Goal: Task Accomplishment & Management: Complete application form

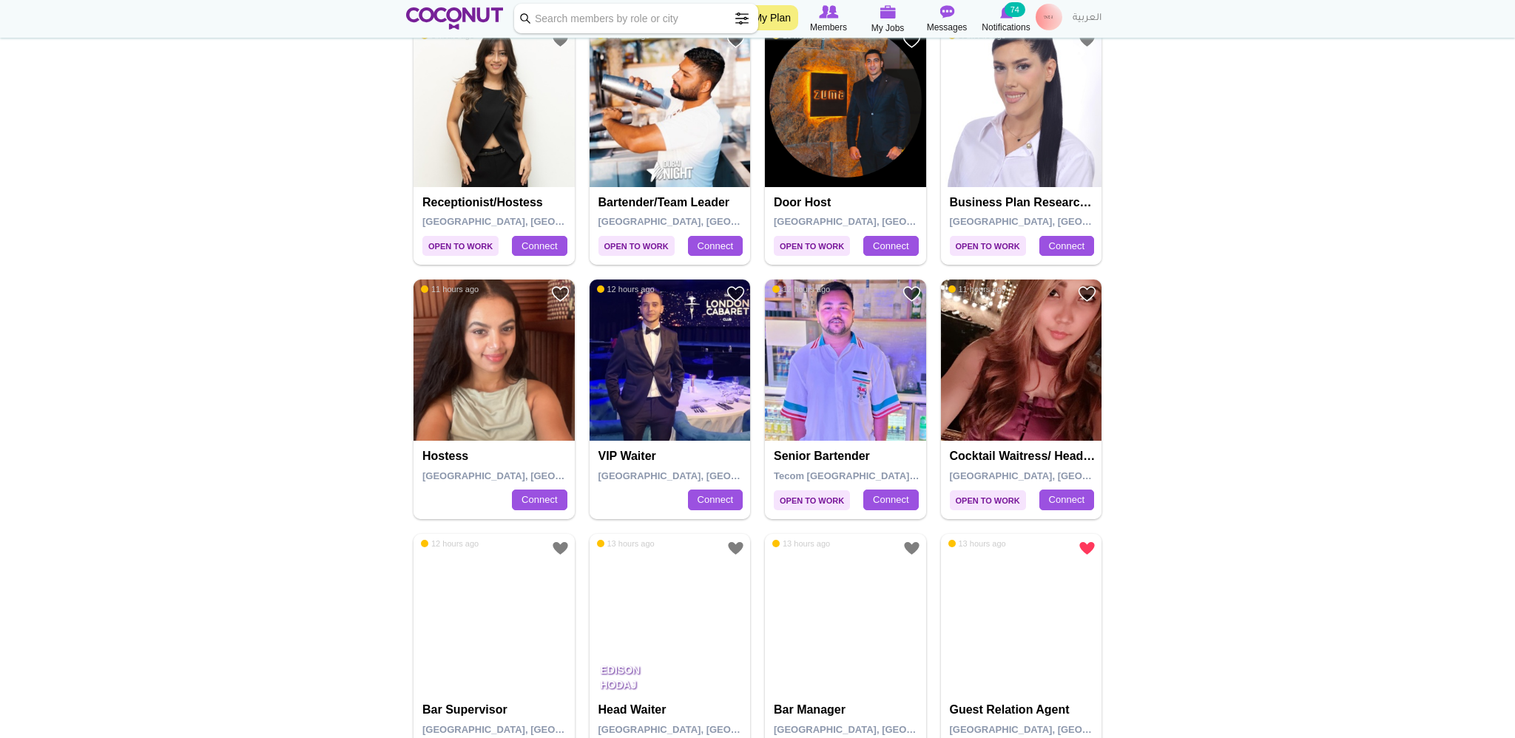
scroll to position [2266, 0]
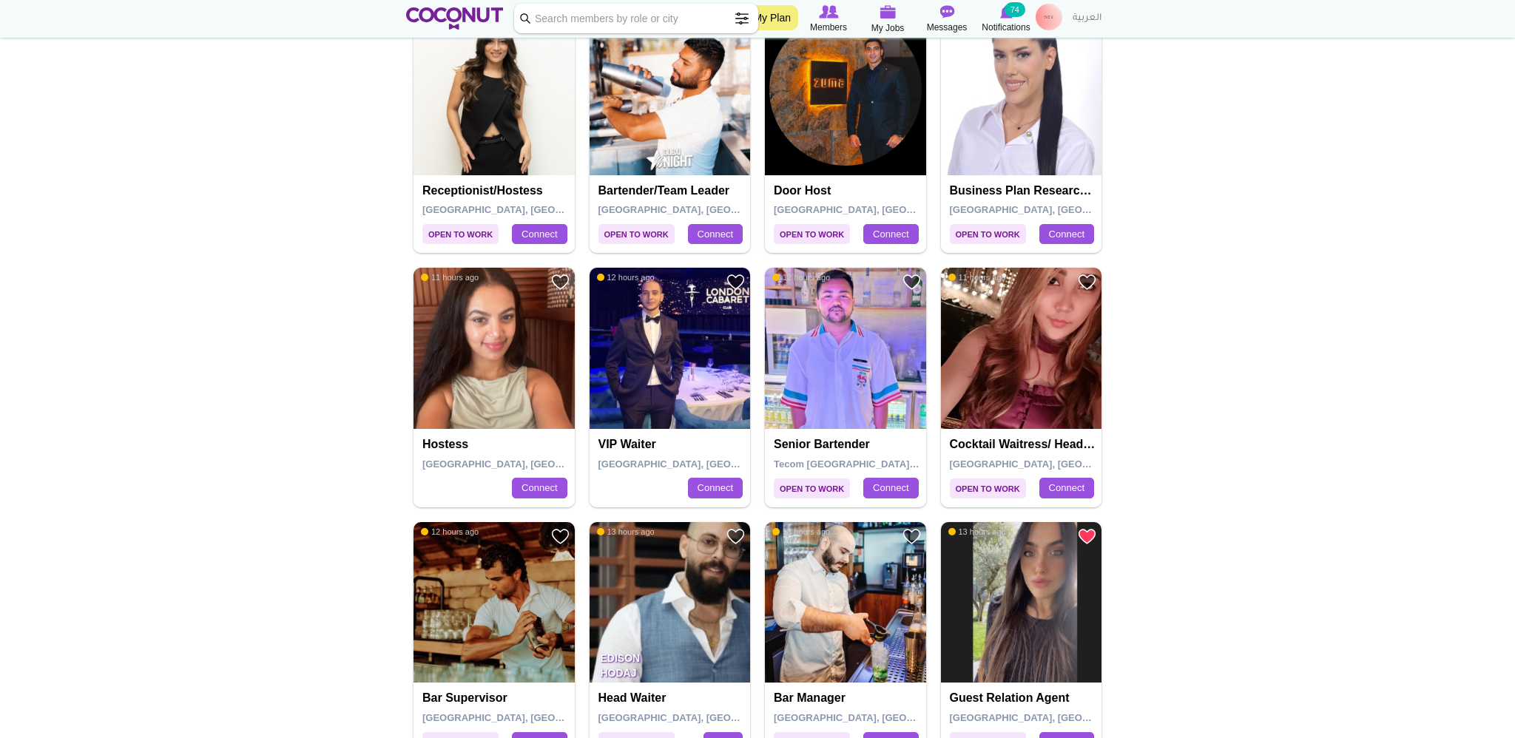
click at [757, 15] on img at bounding box center [1048, 17] width 27 height 27
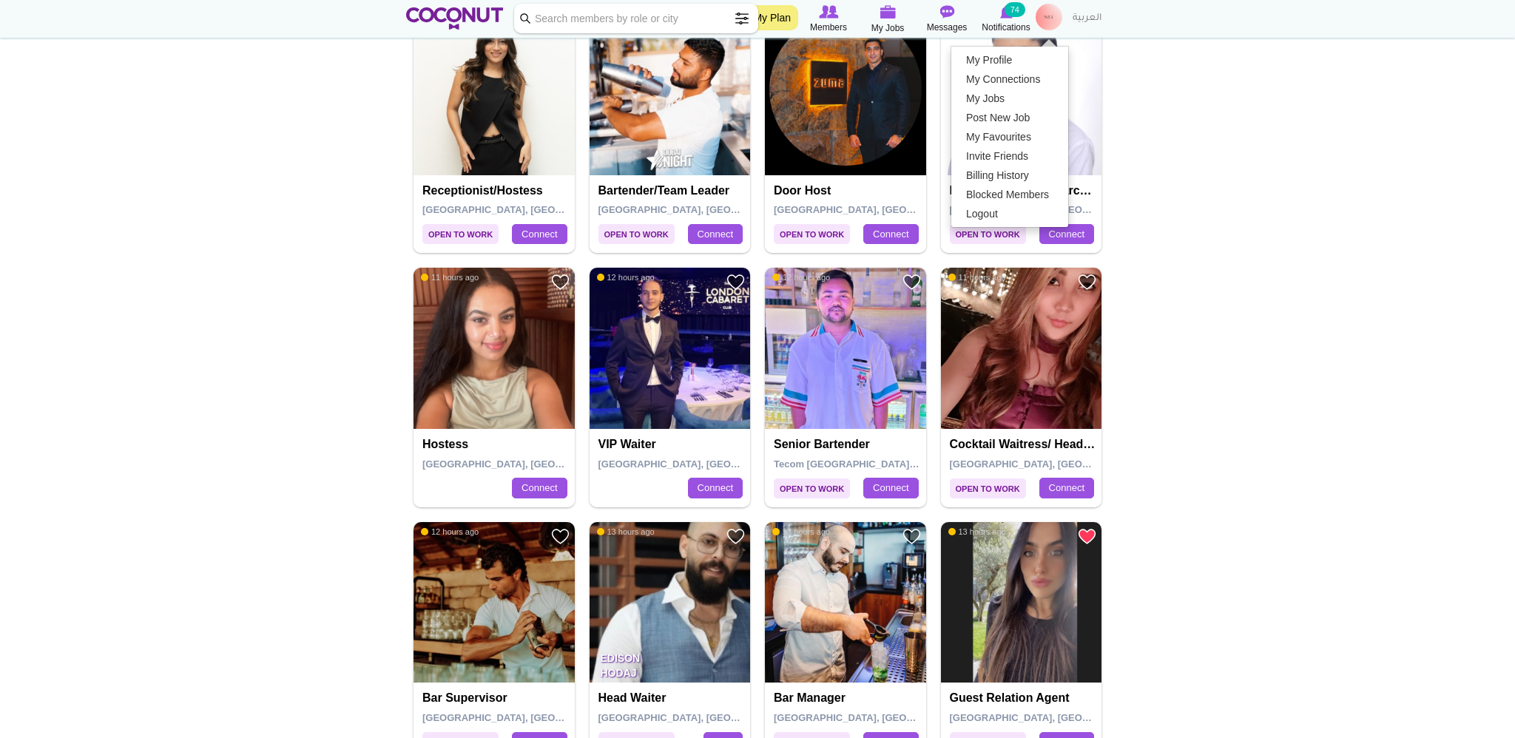
click at [757, 108] on link "My Jobs" at bounding box center [1009, 98] width 117 height 19
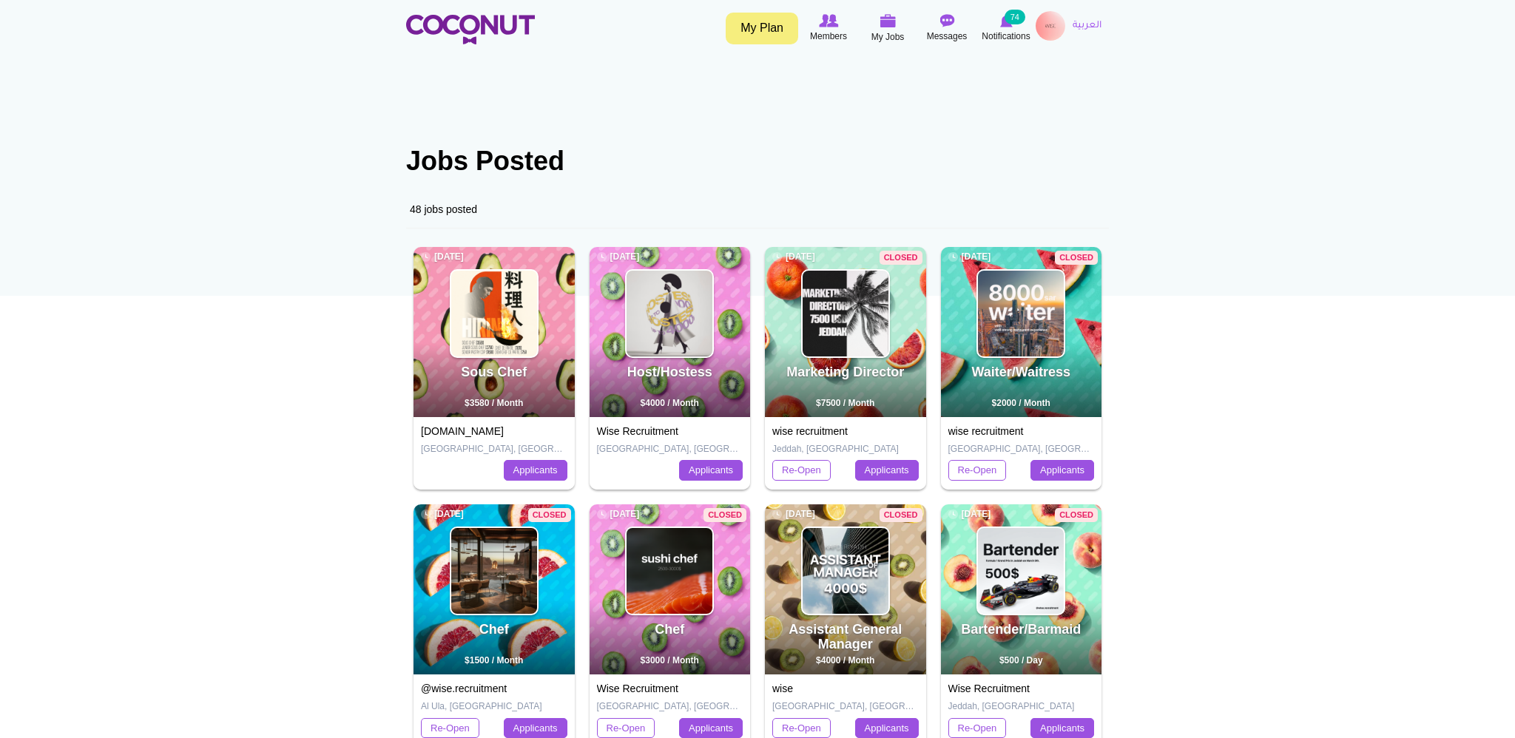
click at [1075, 21] on link "العربية" at bounding box center [1087, 26] width 44 height 30
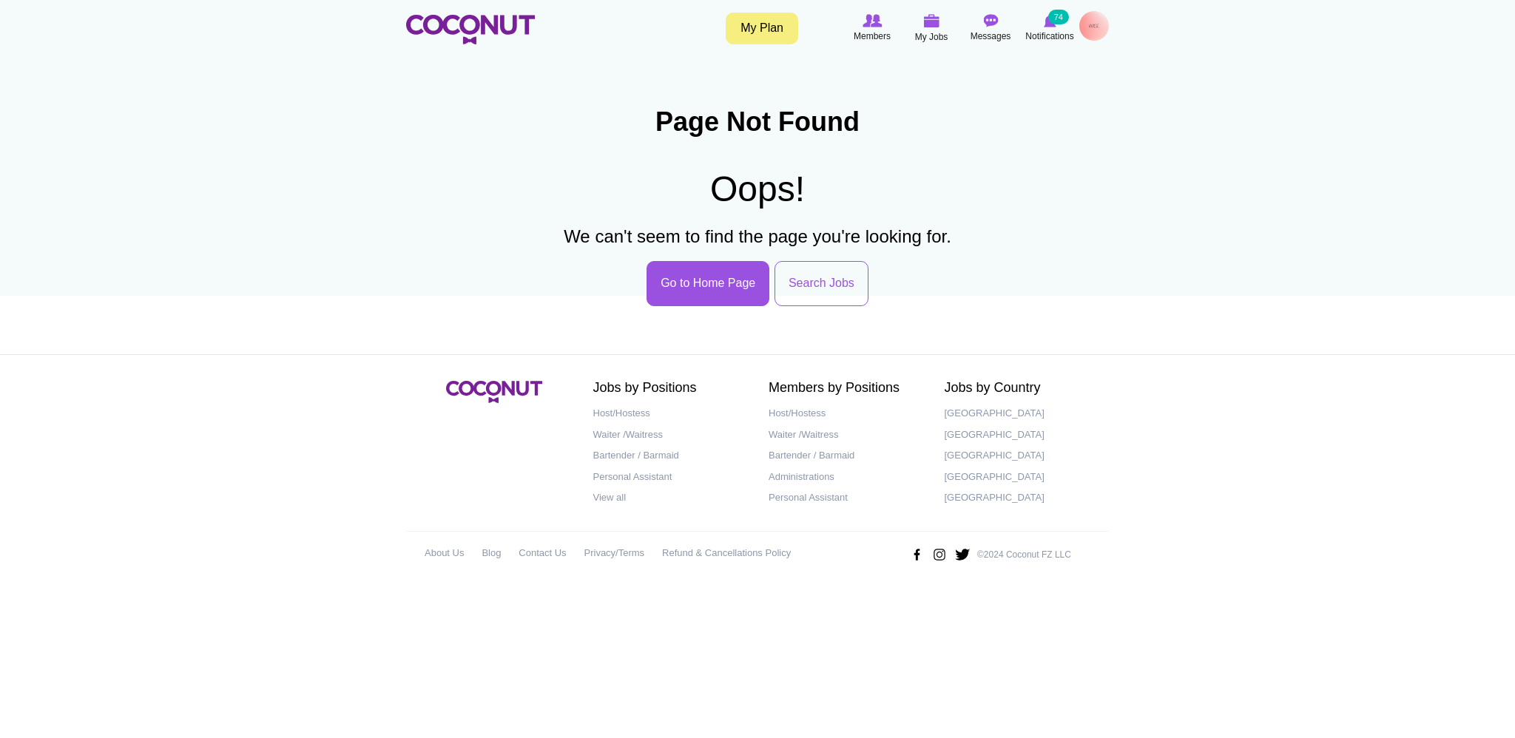
click at [1109, 21] on div "Toggle navigation My Plan Members My Jobs Post a Job Messages Notifications 74" at bounding box center [757, 29] width 725 height 37
click at [1102, 30] on img at bounding box center [1094, 26] width 30 height 30
click at [1097, 62] on link "My Profile" at bounding box center [1053, 67] width 117 height 19
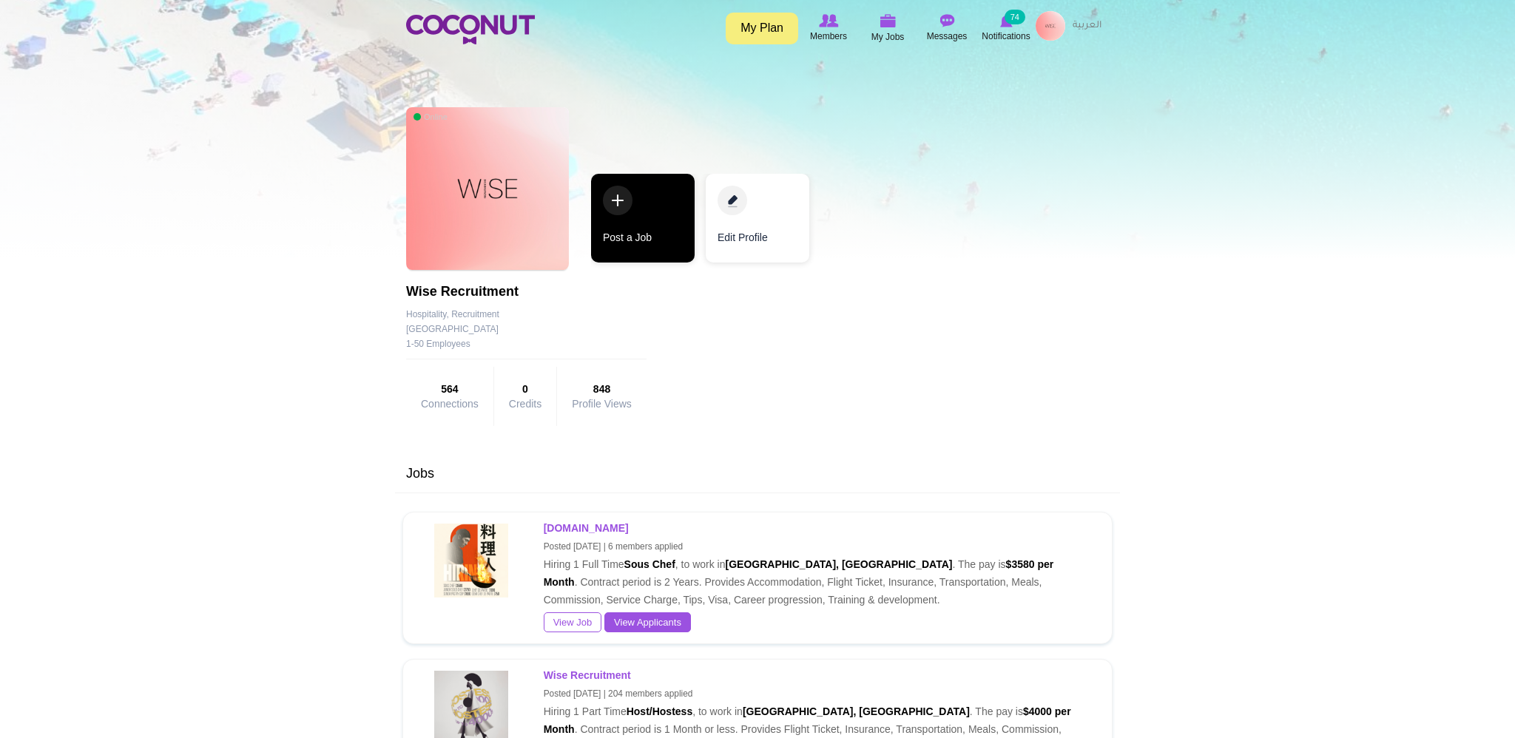
click at [643, 234] on link "Post a Job" at bounding box center [643, 218] width 104 height 89
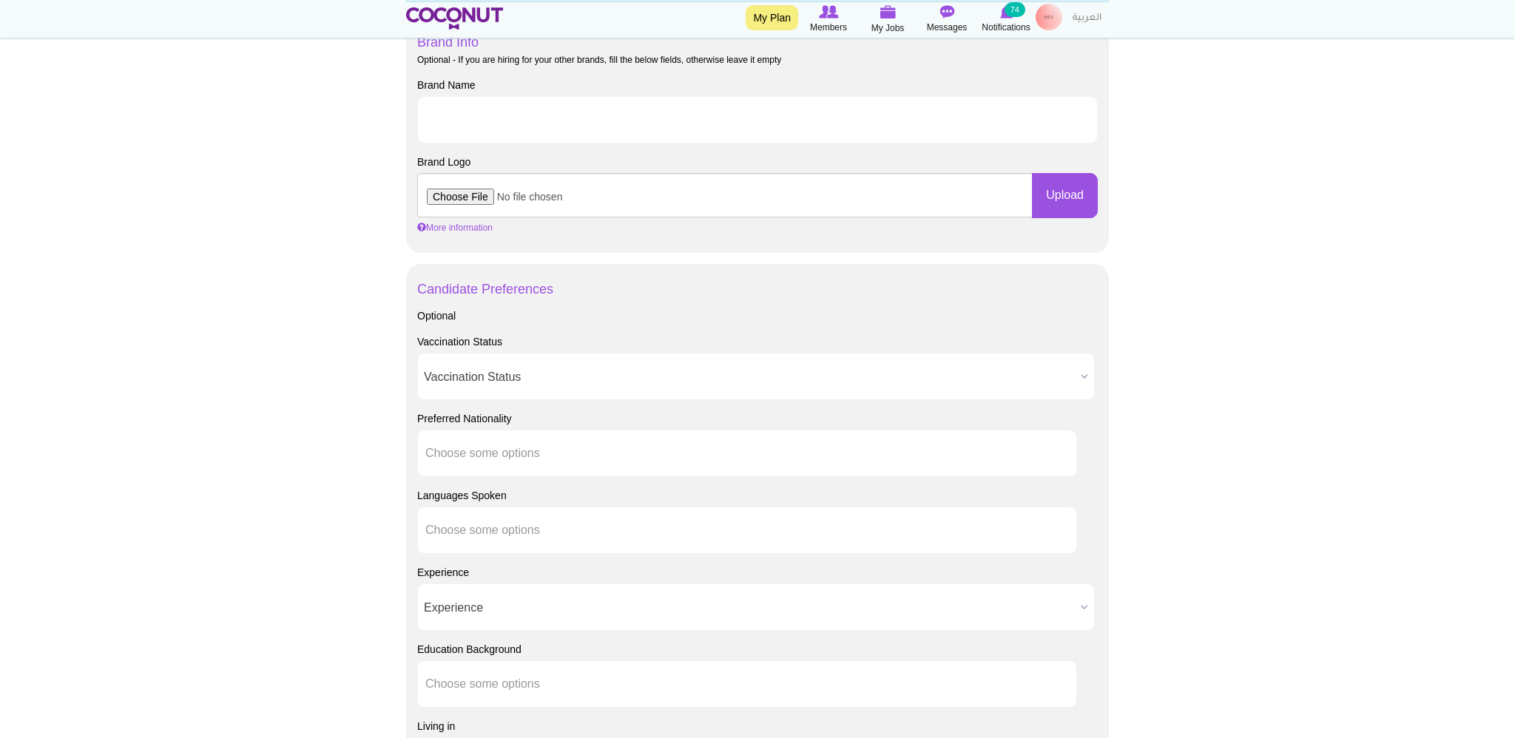
scroll to position [769, 0]
click at [451, 213] on input "file" at bounding box center [724, 191] width 615 height 44
type input "C:\fakepath\5 month.jpg"
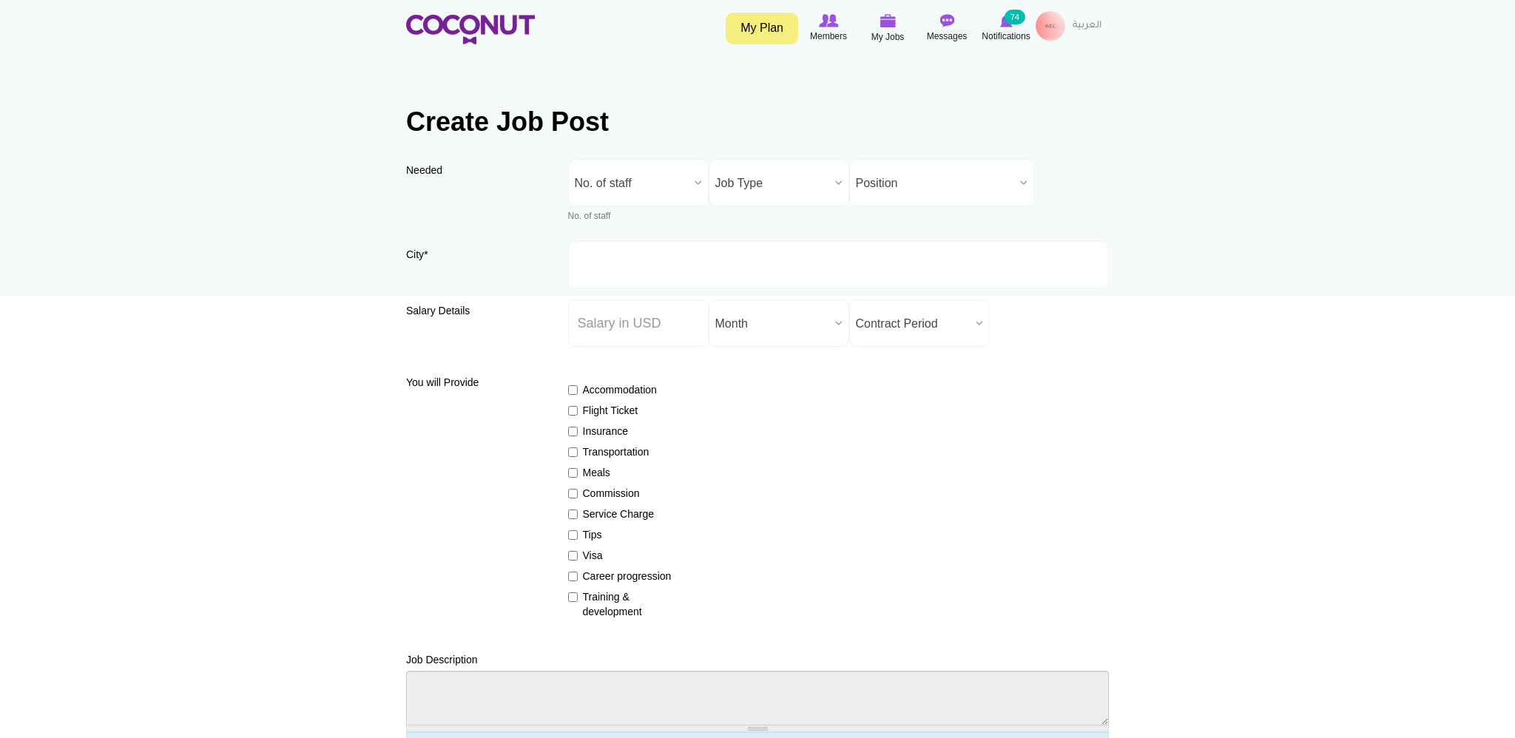
scroll to position [0, 0]
click at [695, 192] on b at bounding box center [697, 183] width 19 height 46
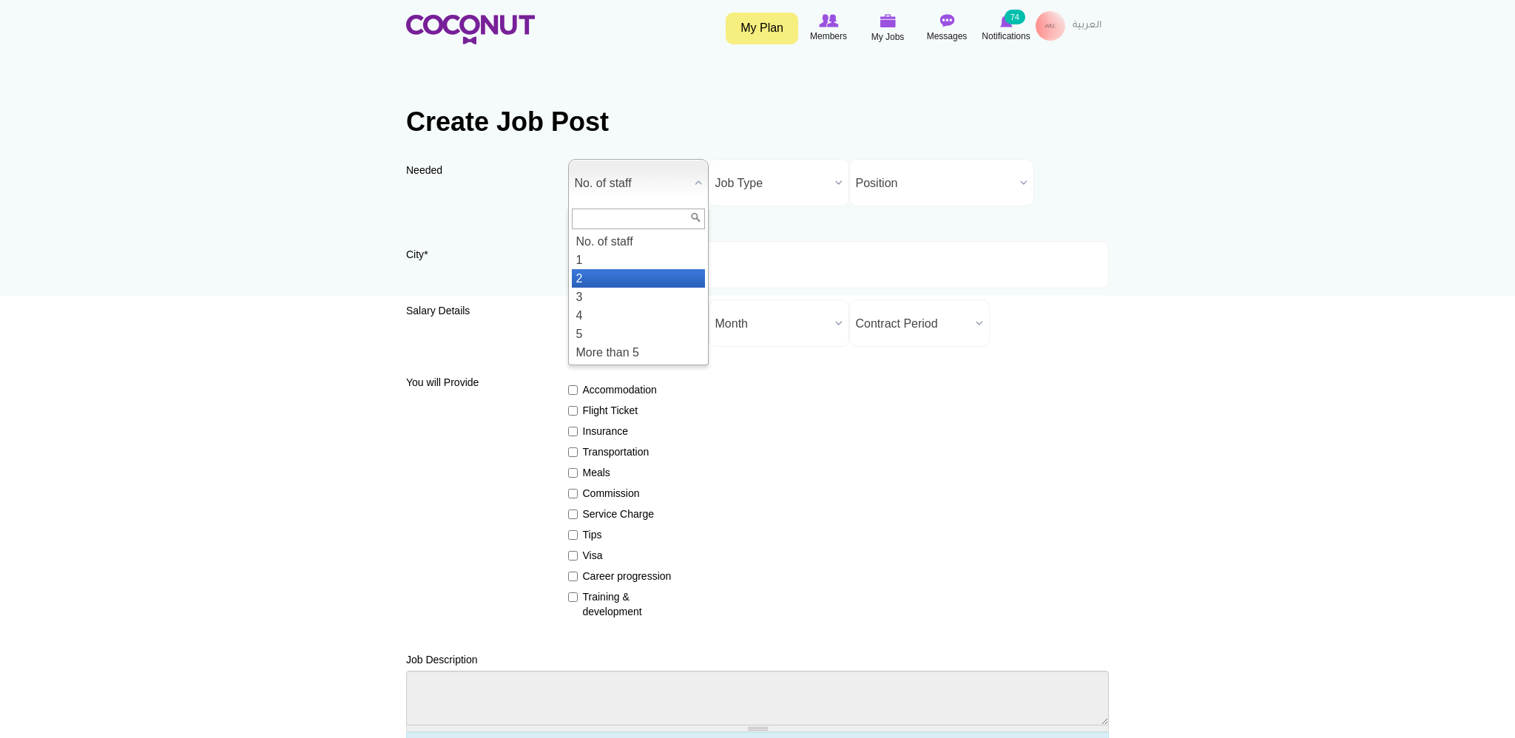
click at [679, 280] on li "2" at bounding box center [638, 278] width 133 height 18
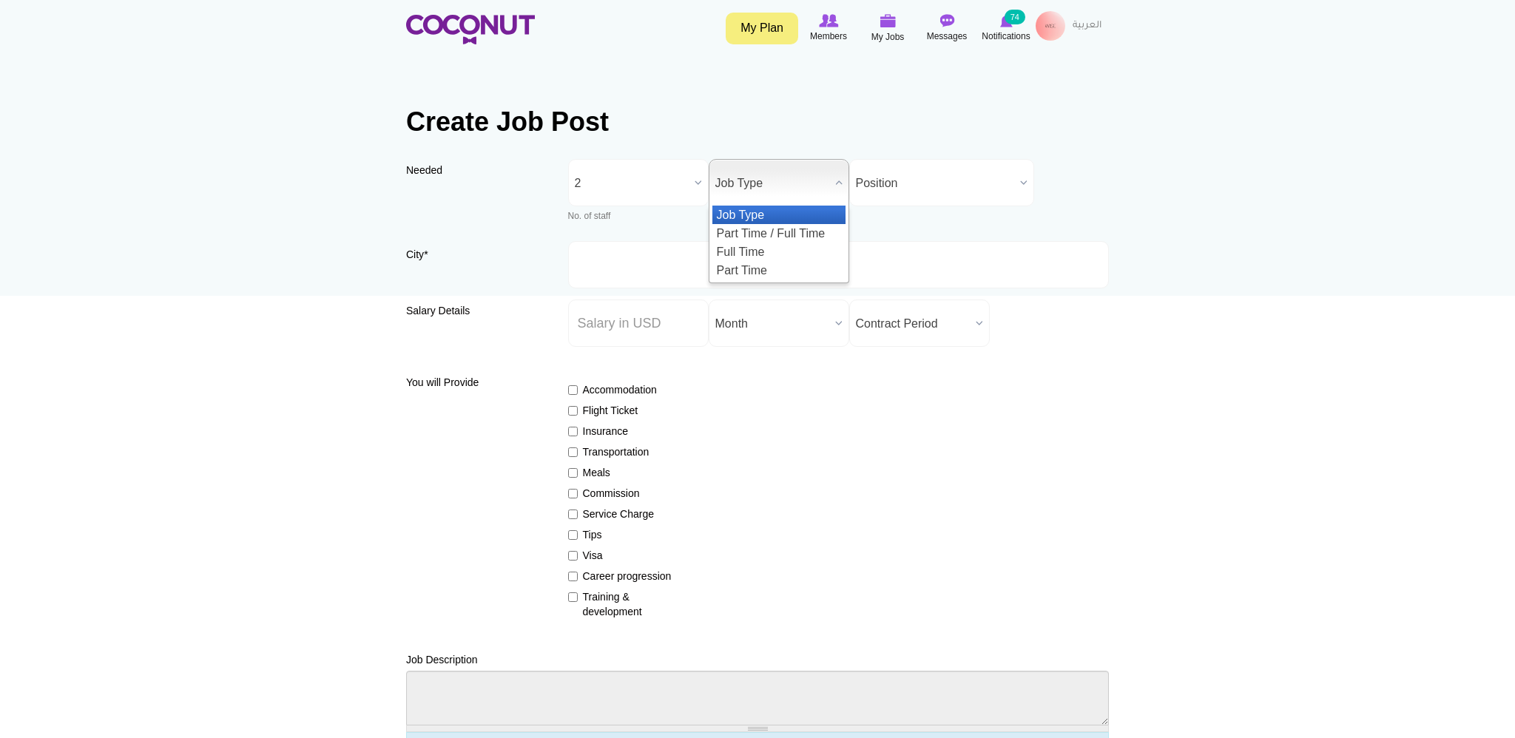
click at [799, 176] on span "Job Type" at bounding box center [772, 183] width 114 height 47
click at [754, 275] on li "Part Time" at bounding box center [778, 270] width 133 height 18
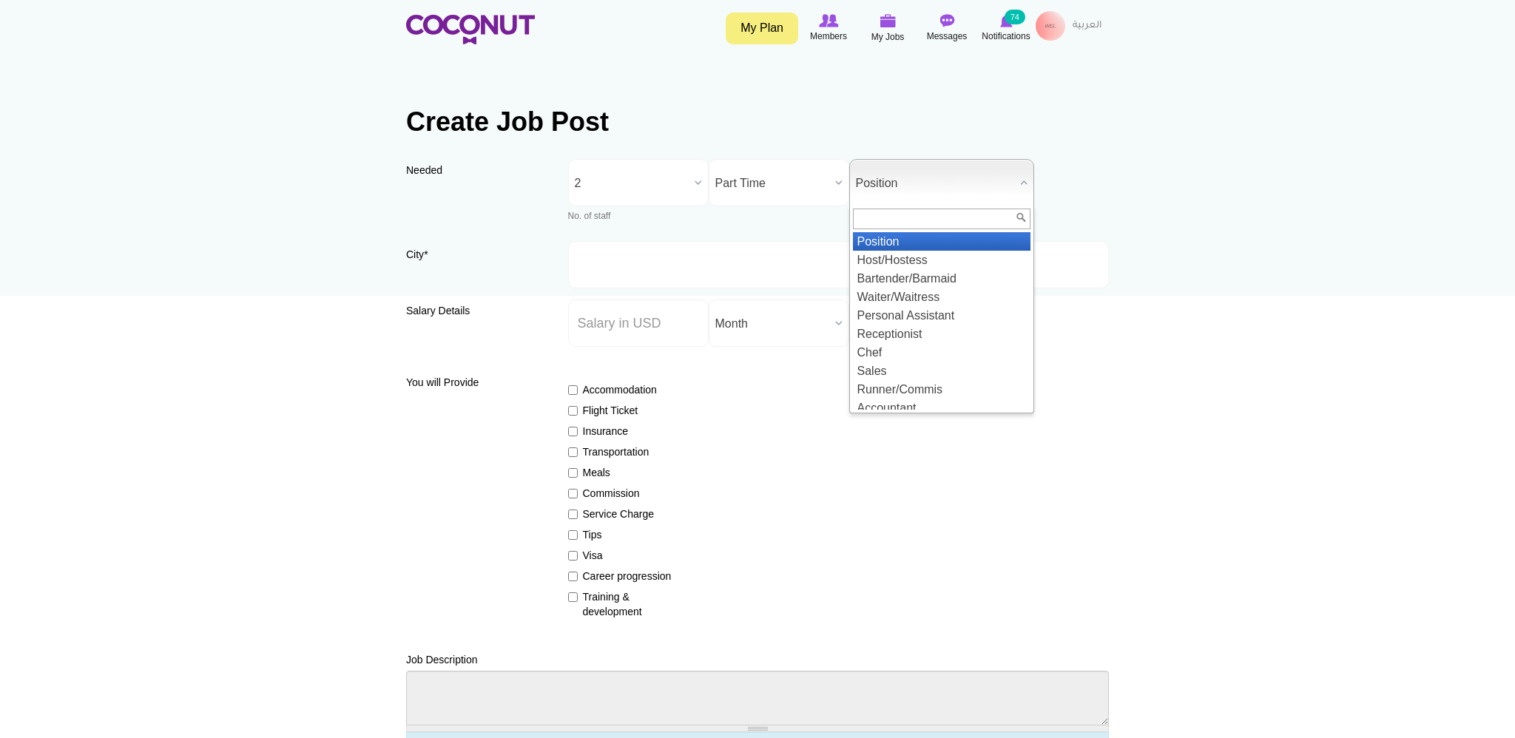
click at [908, 186] on span "Position" at bounding box center [935, 183] width 158 height 47
click at [913, 260] on li "Host/Hostess" at bounding box center [941, 260] width 177 height 18
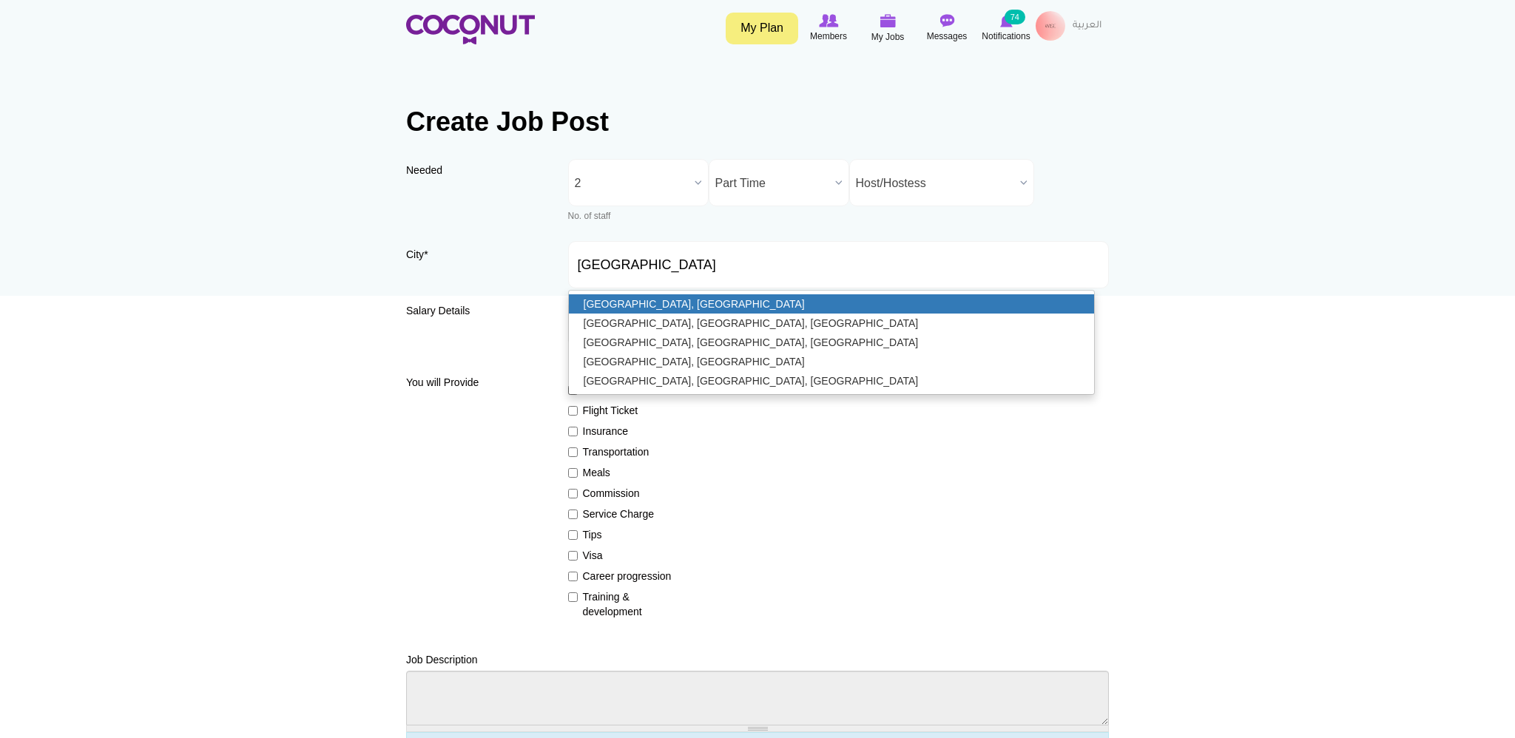
type input "[GEOGRAPHIC_DATA], [GEOGRAPHIC_DATA]"
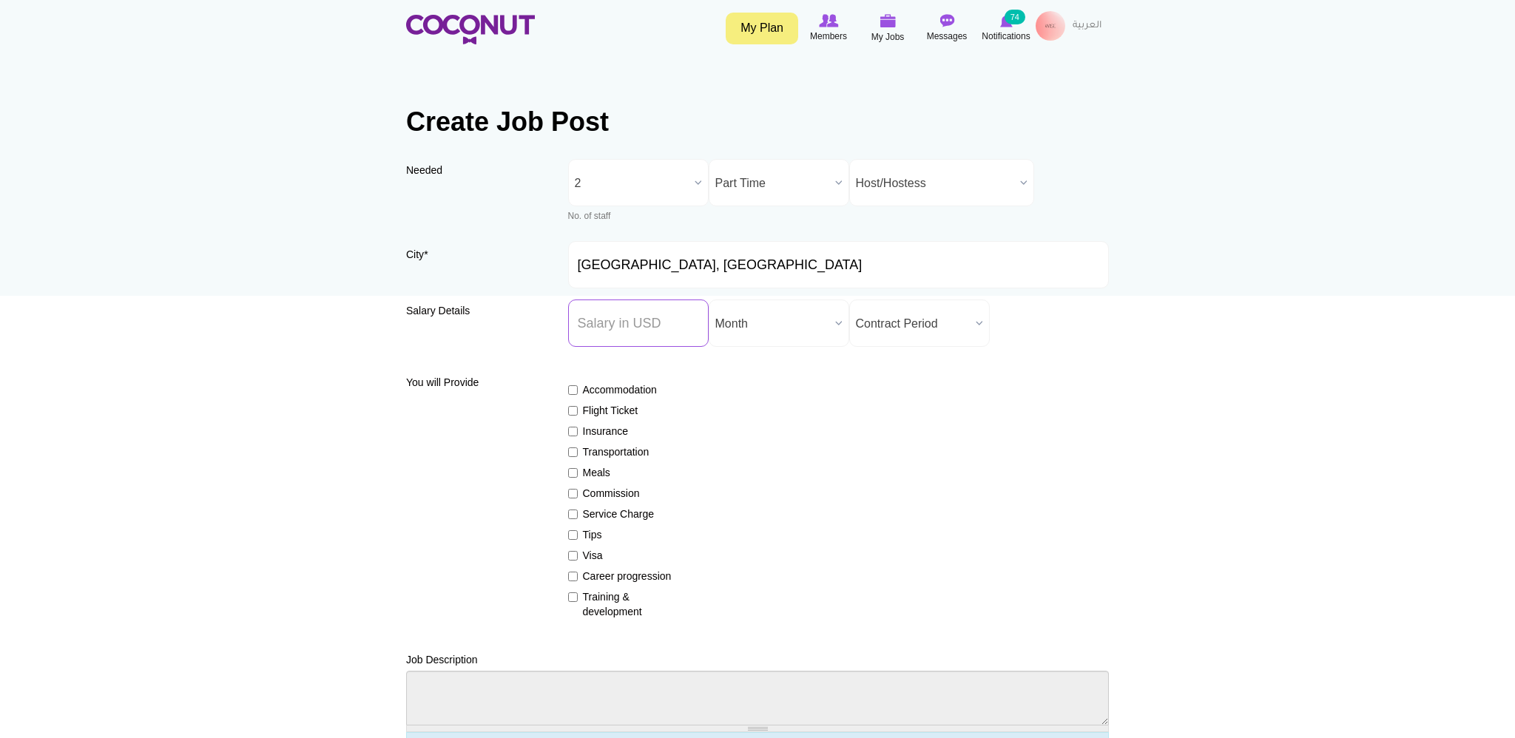
click at [620, 333] on input "Salary ($) *" at bounding box center [638, 323] width 141 height 47
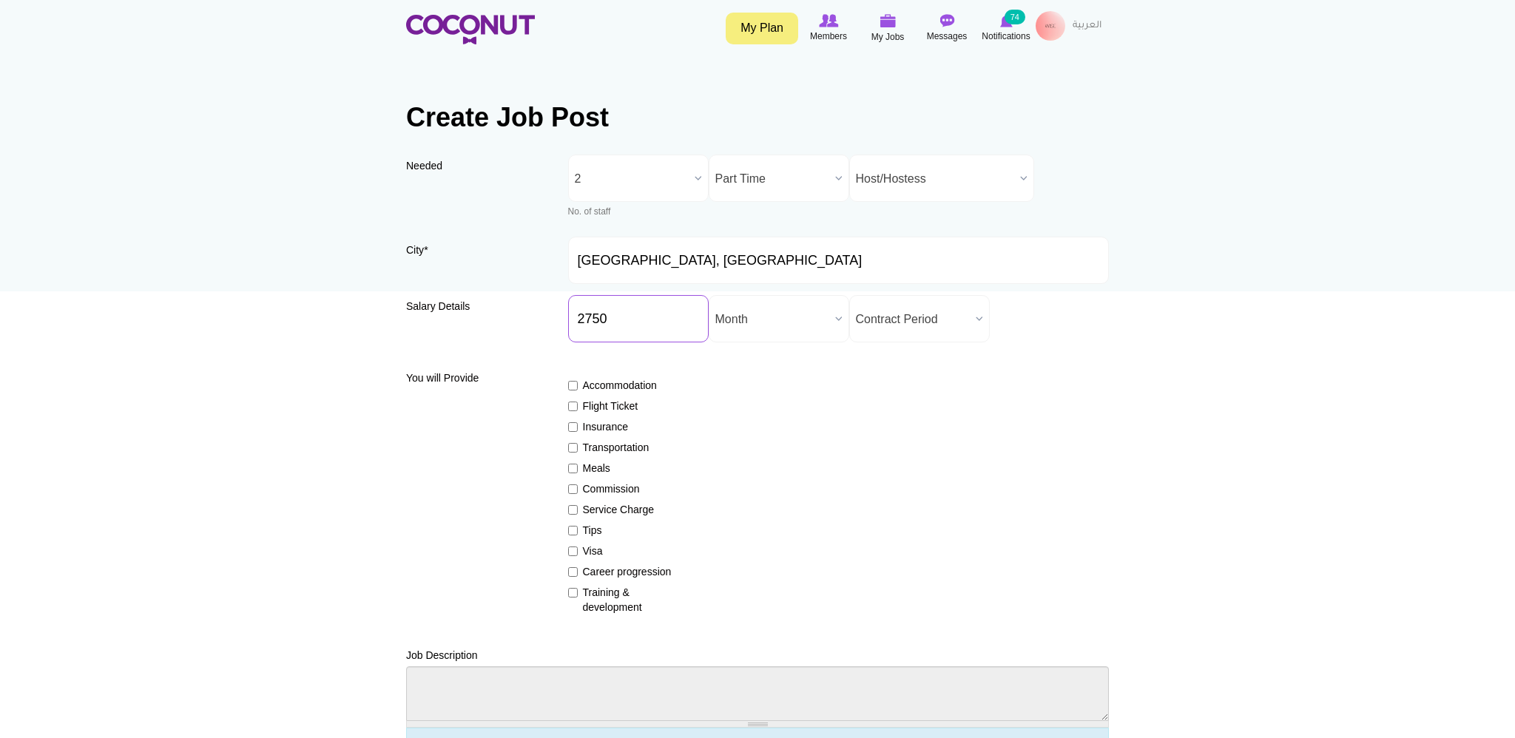
type input "2750"
drag, startPoint x: 790, startPoint y: 423, endPoint x: 803, endPoint y: 407, distance: 21.0
click at [790, 424] on div "Accommodation Flight Ticket Insurance Transportation Meals Commission Service C…" at bounding box center [838, 490] width 541 height 250
click at [818, 328] on span "Month" at bounding box center [772, 319] width 114 height 47
click at [791, 371] on li "Month" at bounding box center [778, 369] width 133 height 18
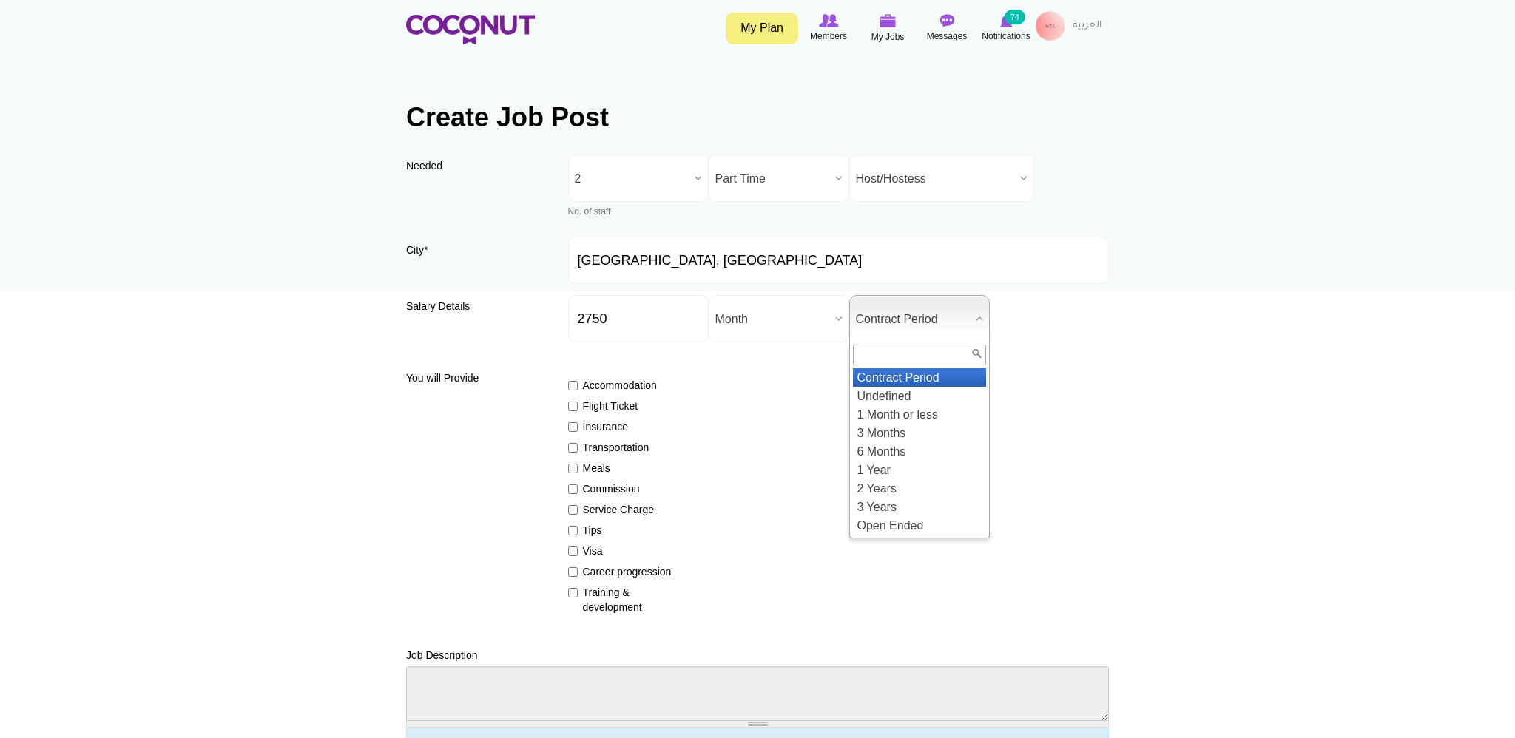
click at [947, 317] on span "Contract Period" at bounding box center [913, 319] width 114 height 47
click at [933, 450] on li "6 Months" at bounding box center [919, 451] width 133 height 18
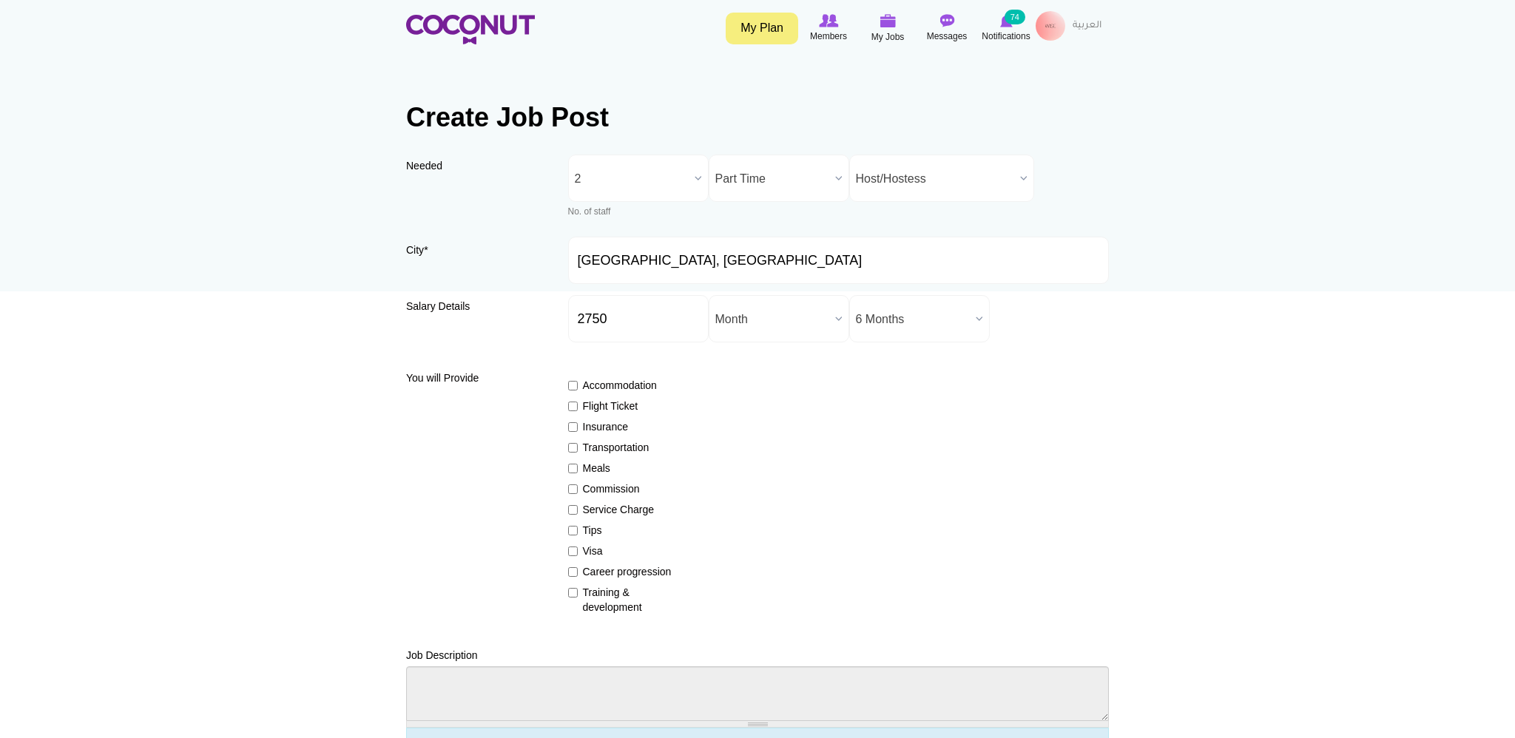
click at [574, 390] on input "Accommodation" at bounding box center [573, 386] width 10 height 10
checkbox input "true"
click at [580, 413] on label "Flight Ticket" at bounding box center [622, 406] width 108 height 15
click at [578, 411] on input "Flight Ticket" at bounding box center [573, 407] width 10 height 10
checkbox input "true"
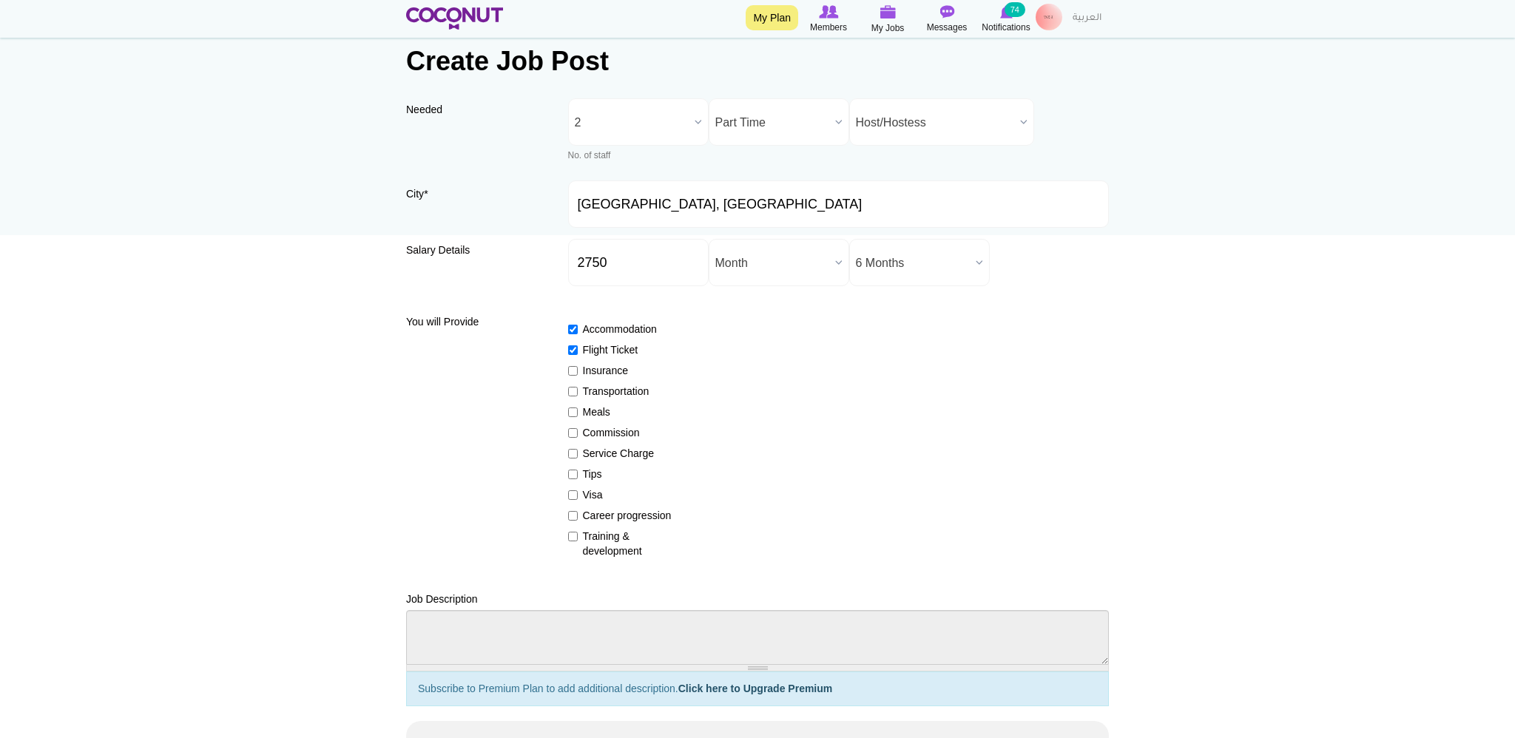
scroll to position [62, 0]
click at [569, 374] on input "Insurance" at bounding box center [573, 370] width 10 height 10
checkbox input "true"
click at [577, 397] on label "Transportation" at bounding box center [622, 389] width 108 height 15
click at [577, 395] on input "Transportation" at bounding box center [573, 390] width 10 height 10
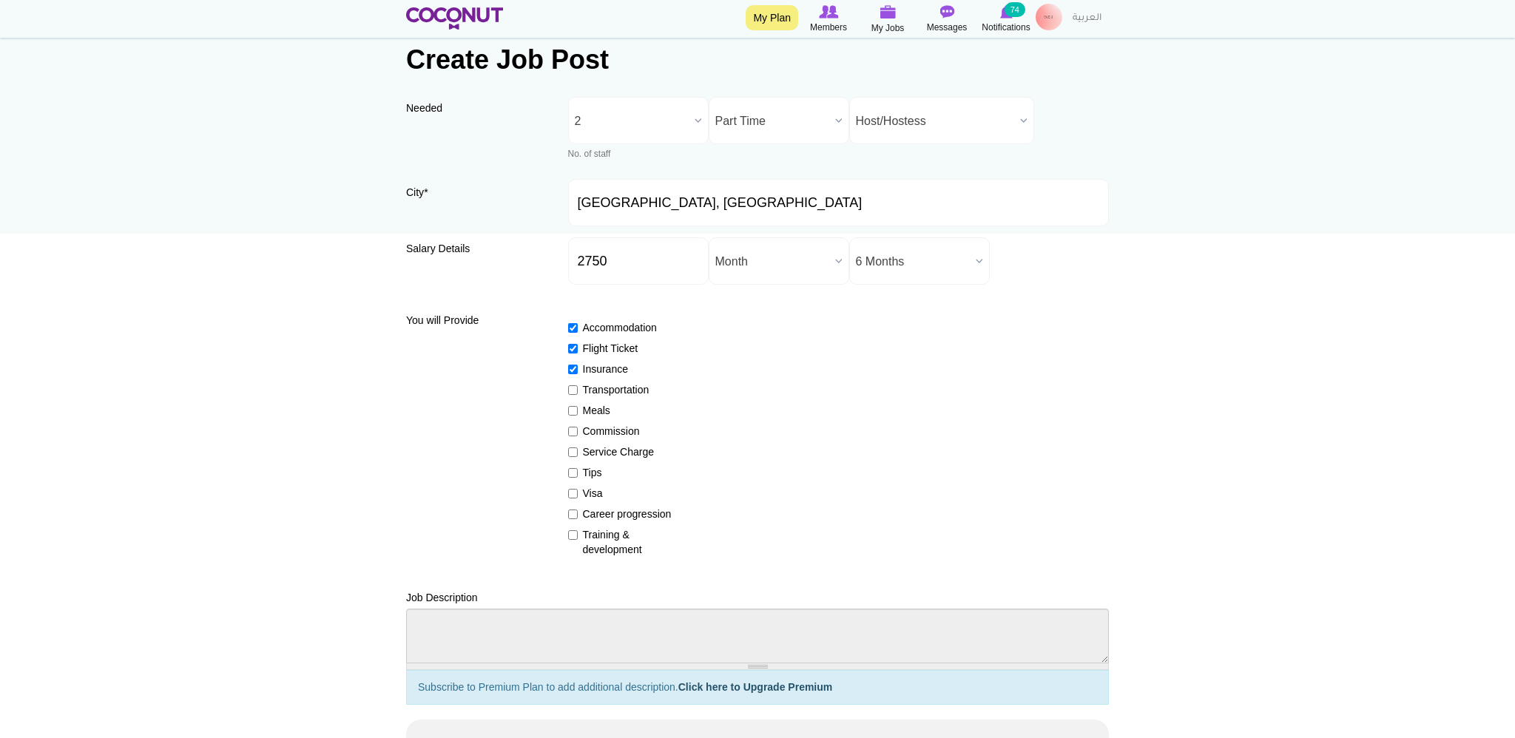
checkbox input "true"
click at [575, 418] on label "Meals" at bounding box center [622, 410] width 108 height 15
click at [575, 416] on input "Meals" at bounding box center [573, 411] width 10 height 10
checkbox input "true"
click at [571, 478] on input "Tips" at bounding box center [573, 473] width 10 height 10
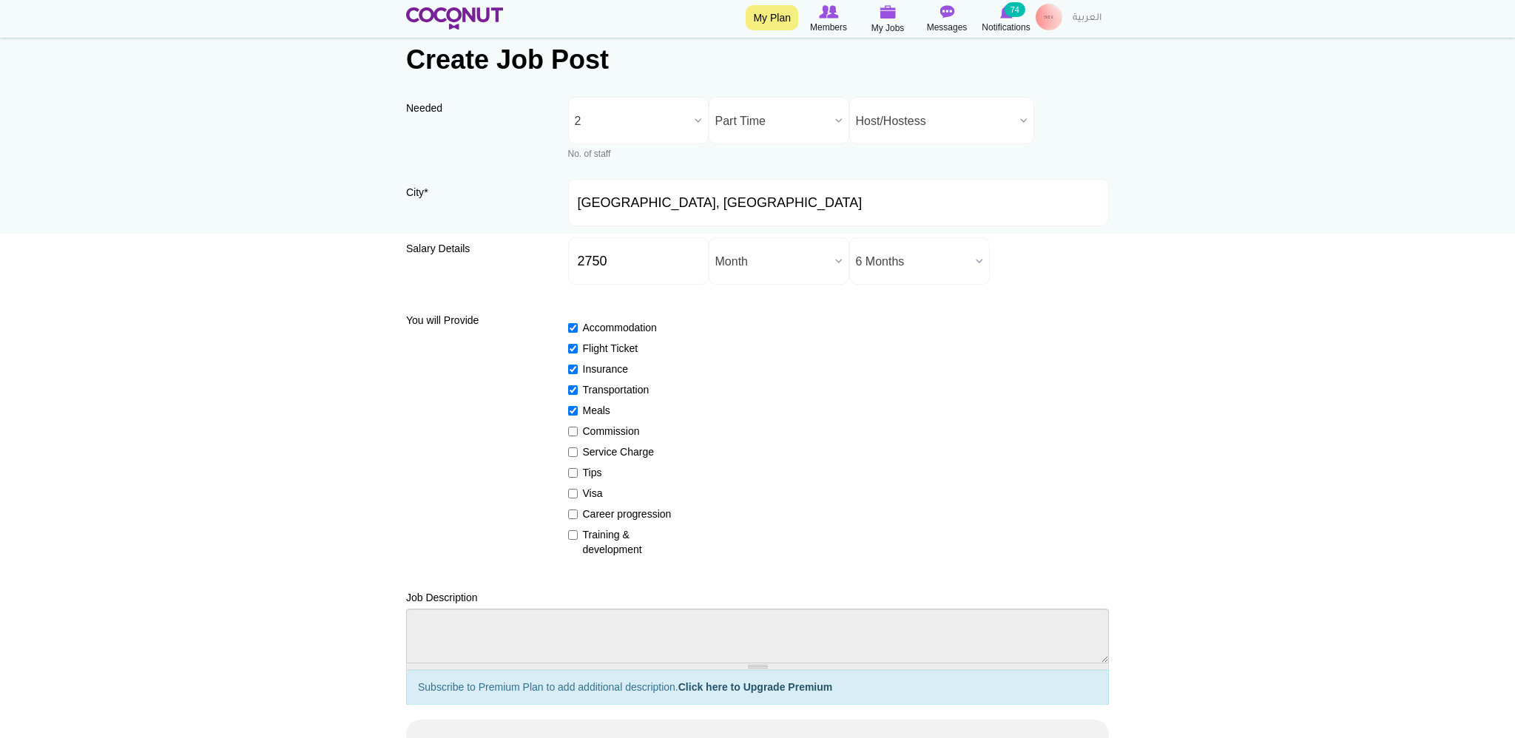
checkbox input "true"
drag, startPoint x: 572, startPoint y: 538, endPoint x: 580, endPoint y: 555, distance: 17.9
click at [572, 498] on input "Visa" at bounding box center [573, 494] width 10 height 10
checkbox input "true"
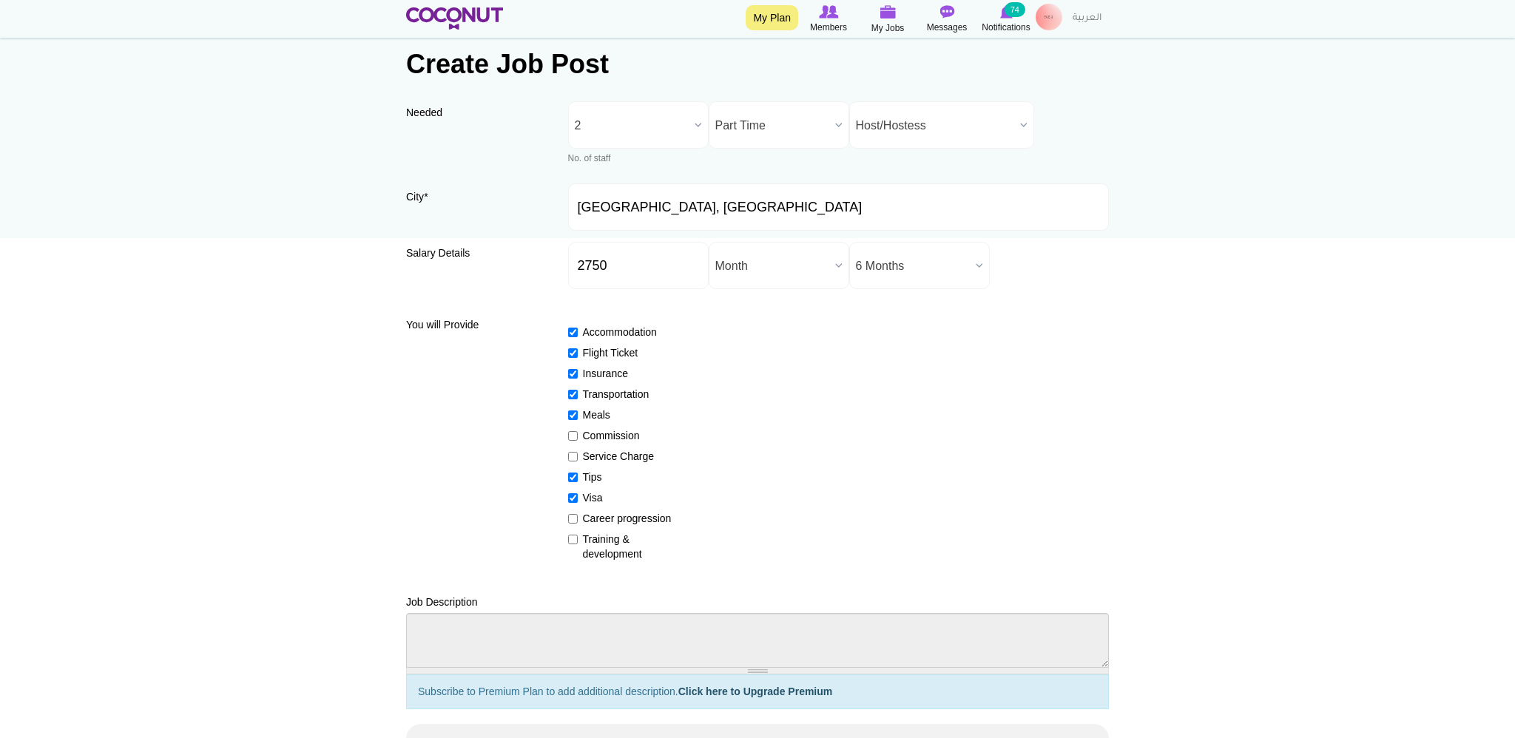
drag, startPoint x: 577, startPoint y: 568, endPoint x: 575, endPoint y: 583, distance: 14.9
click at [577, 526] on label "Career progression" at bounding box center [622, 518] width 108 height 15
click at [577, 524] on input "Career progression" at bounding box center [573, 519] width 10 height 10
checkbox input "true"
click at [568, 561] on label "Training & development" at bounding box center [622, 547] width 108 height 30
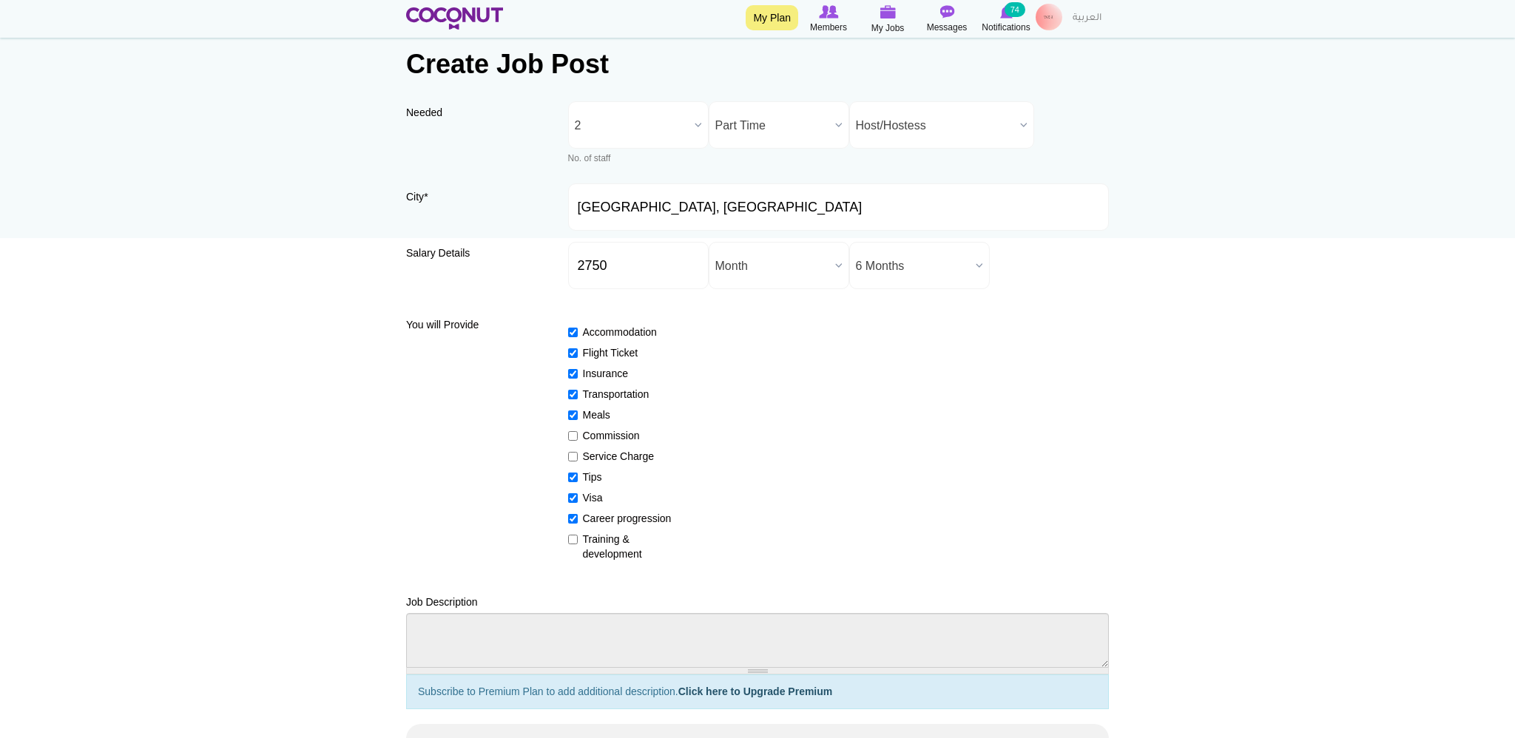
click at [568, 544] on input "Training & development" at bounding box center [573, 540] width 10 height 10
checkbox input "true"
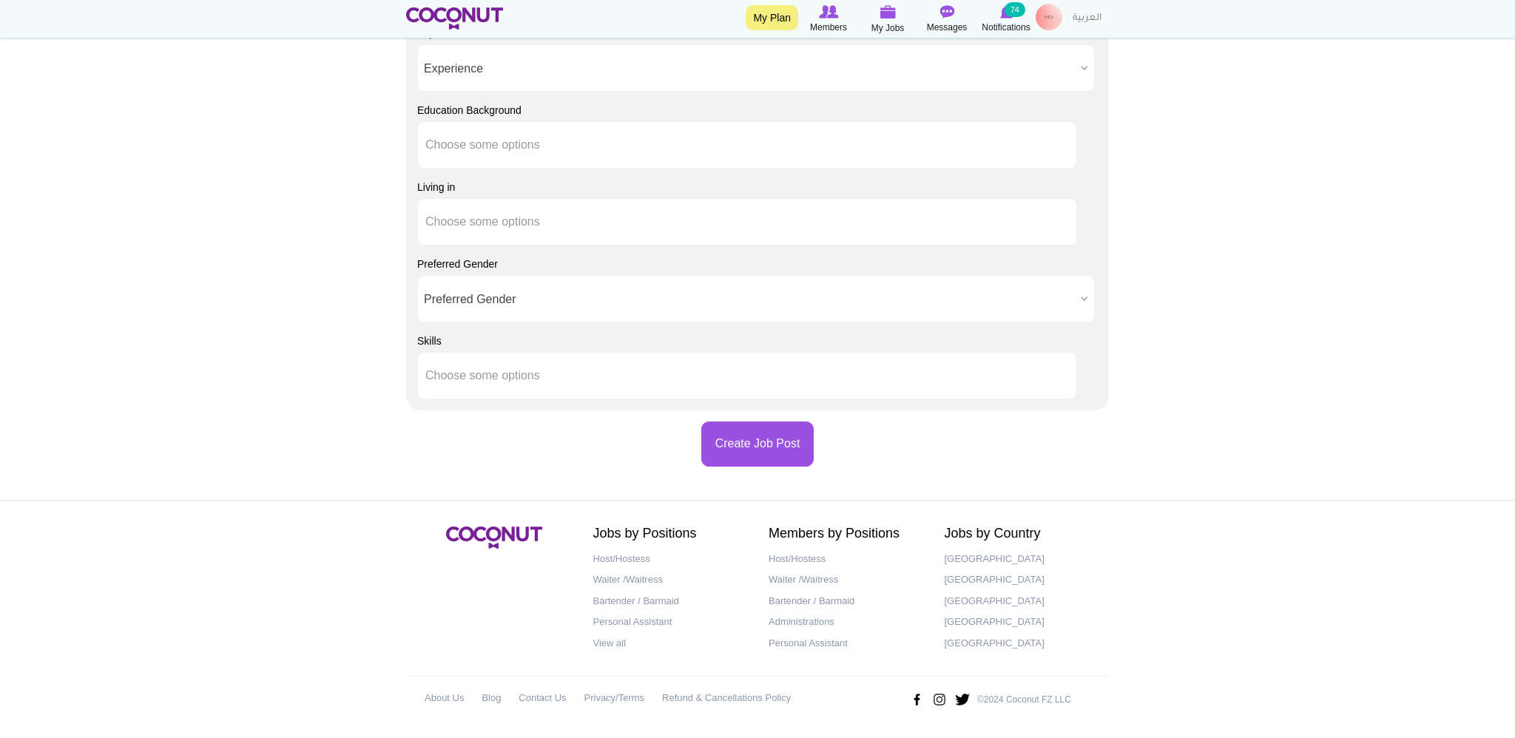
scroll to position [1714, 0]
click at [750, 467] on button "Create Job Post" at bounding box center [757, 444] width 113 height 45
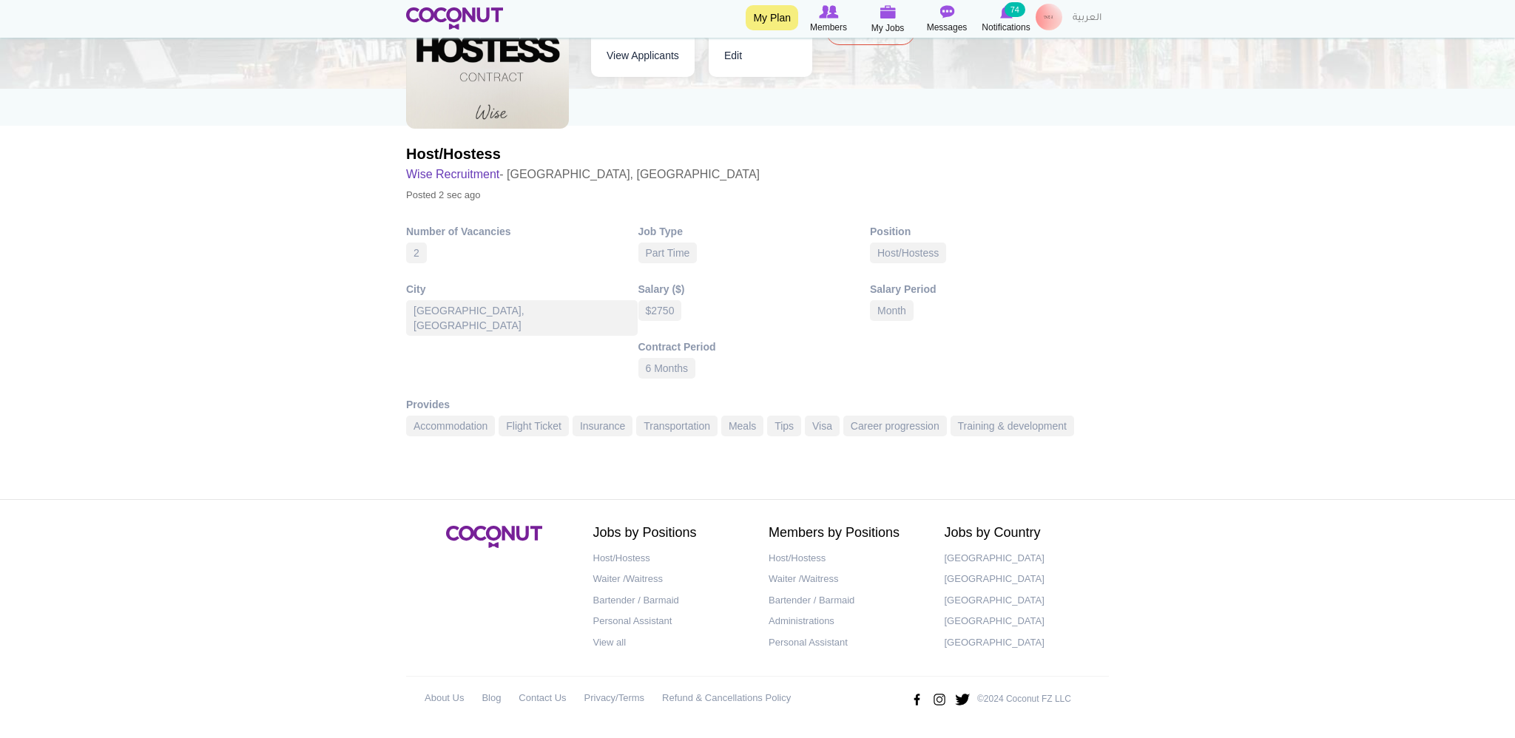
scroll to position [263, 0]
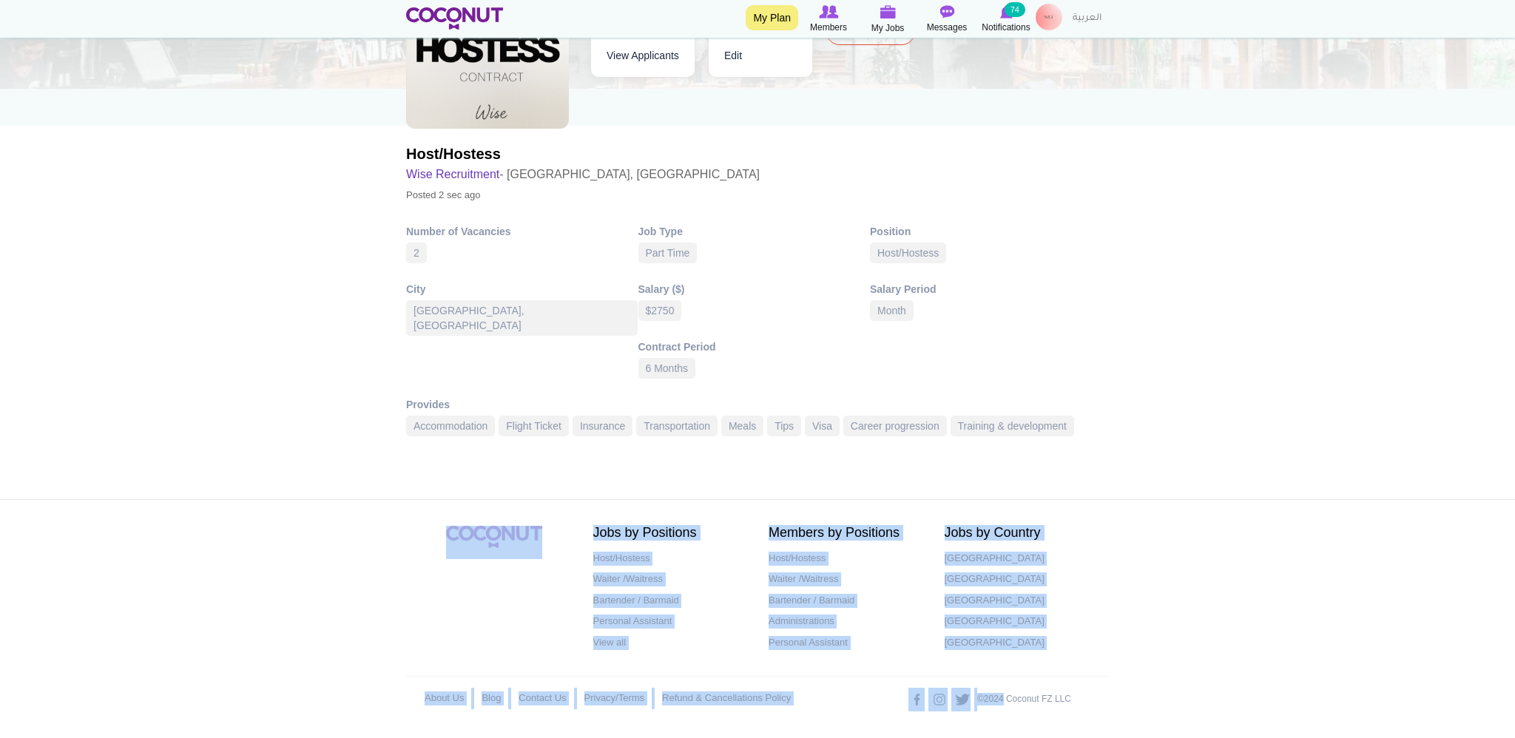
drag, startPoint x: 958, startPoint y: 689, endPoint x: 883, endPoint y: 643, distance: 88.3
click at [884, 643] on div "Jobs by Positions Host/Hostess Waiter /Waitress Bartender / Barmaid Personal As…" at bounding box center [757, 619] width 725 height 186
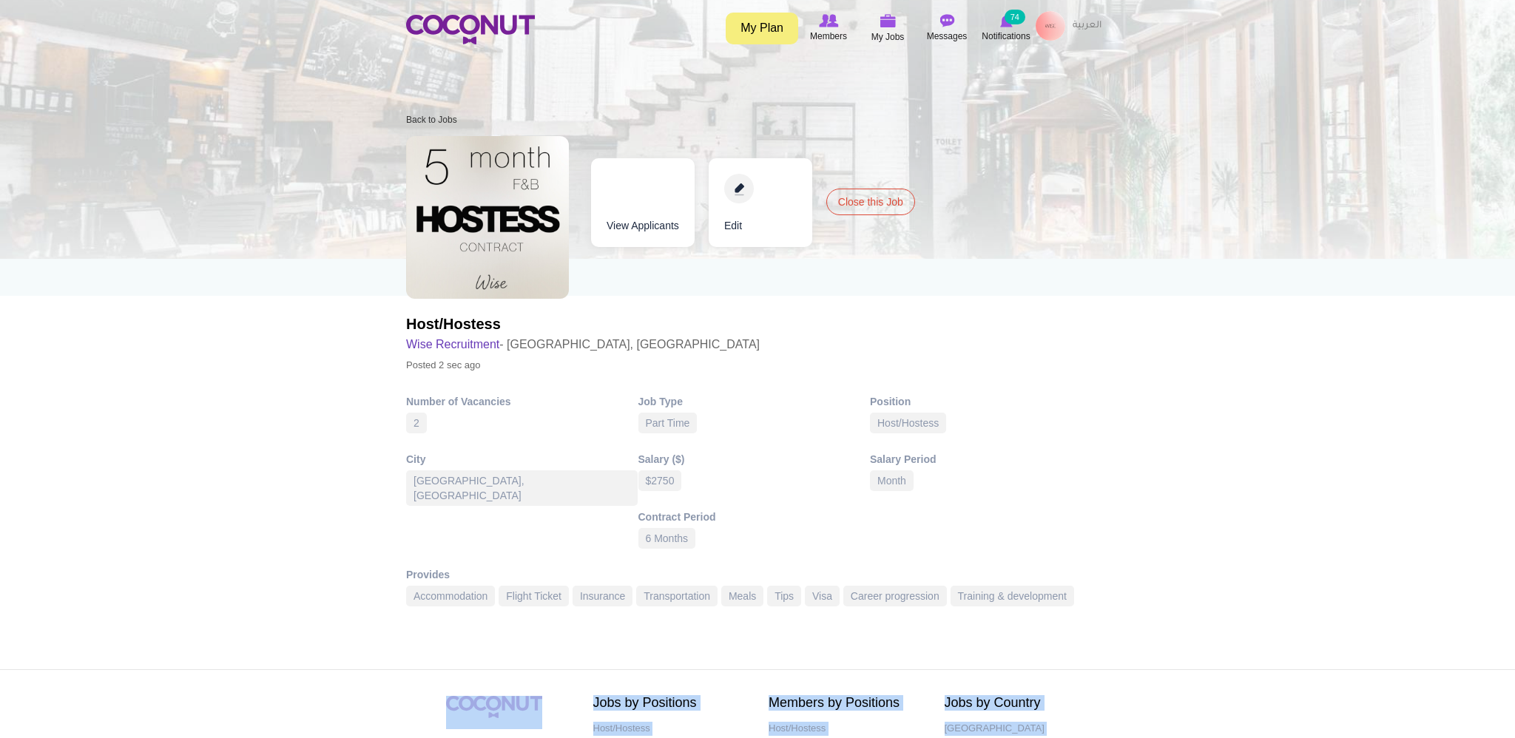
scroll to position [0, 0]
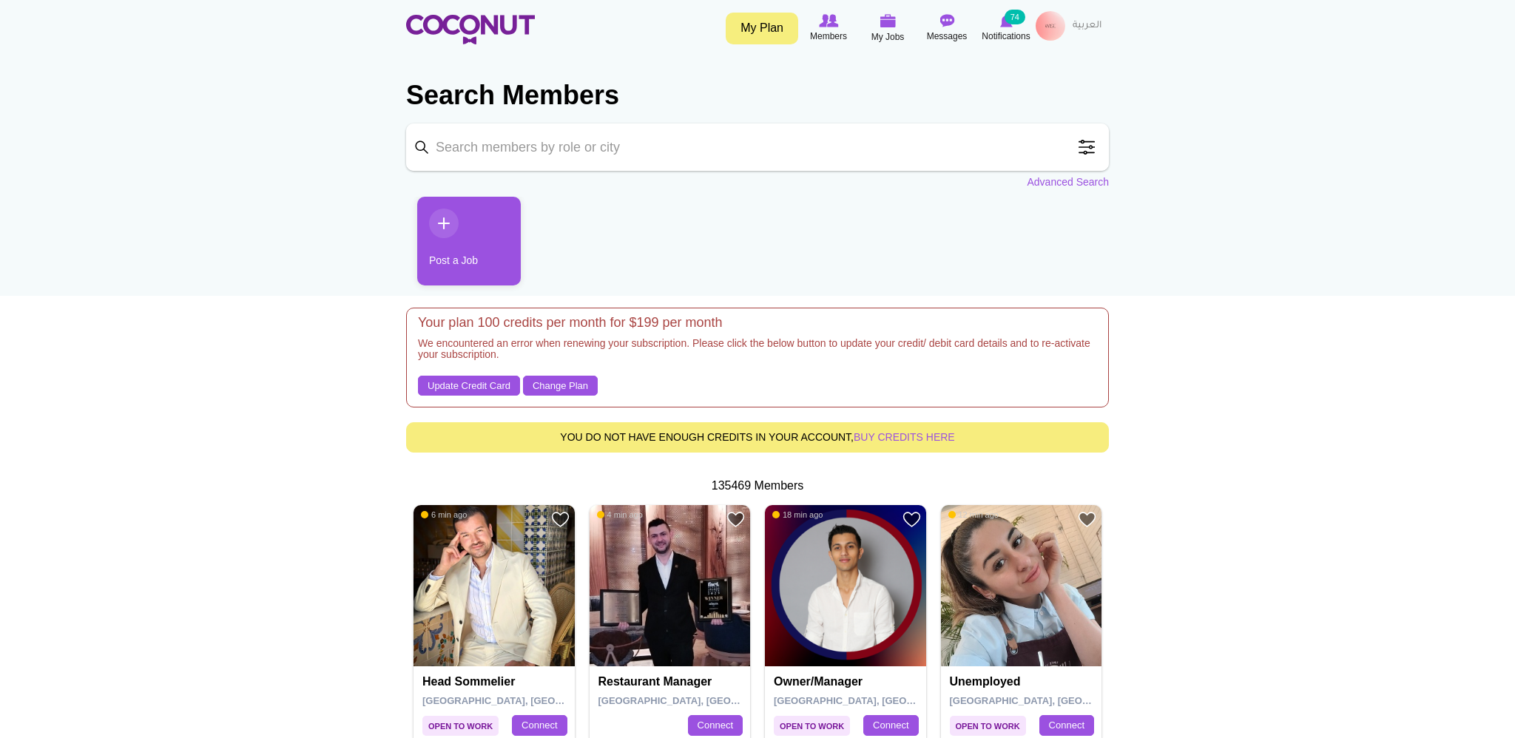
click at [1049, 24] on img at bounding box center [1050, 26] width 30 height 30
click at [1050, 28] on img at bounding box center [1050, 26] width 30 height 30
click at [1013, 68] on link "My Profile" at bounding box center [1009, 67] width 117 height 19
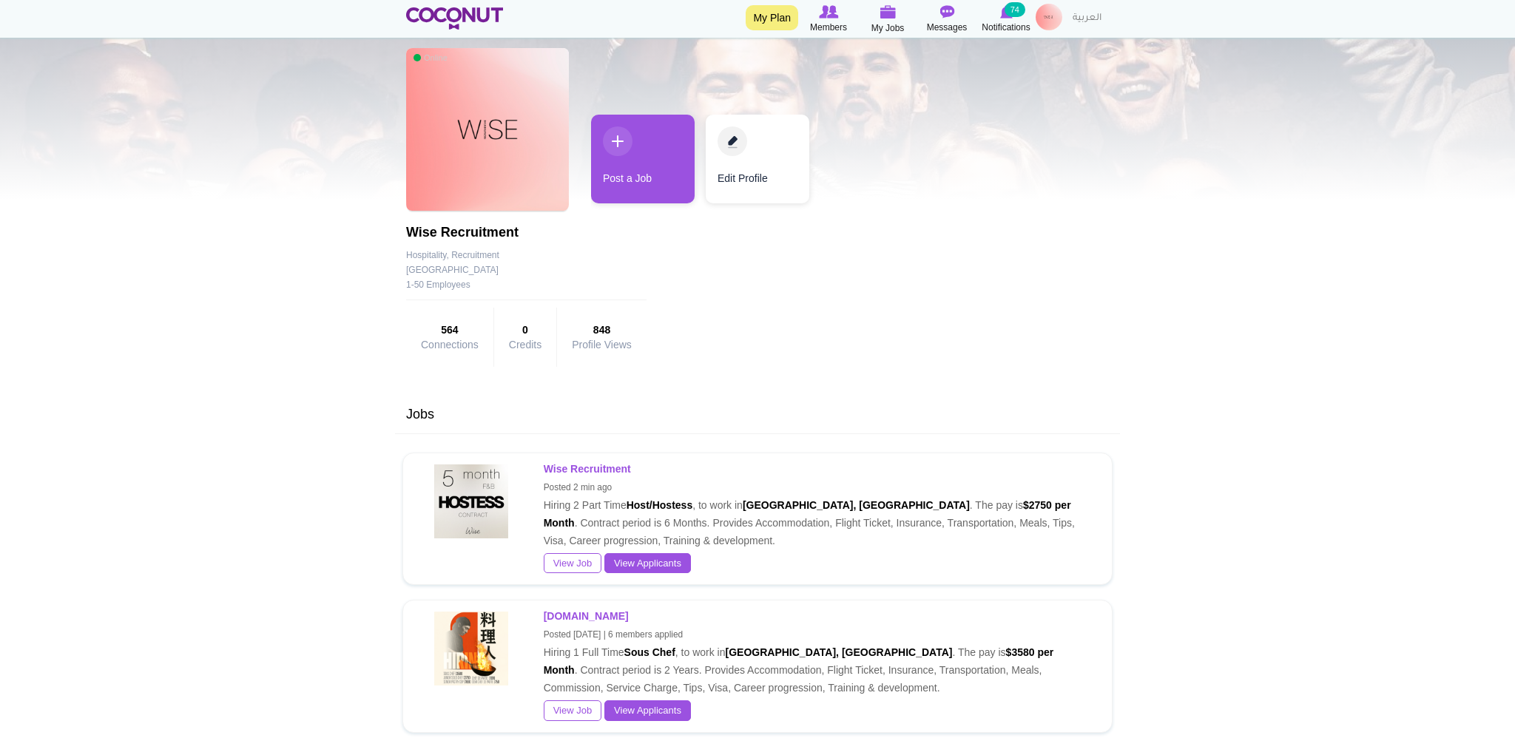
scroll to position [81, 0]
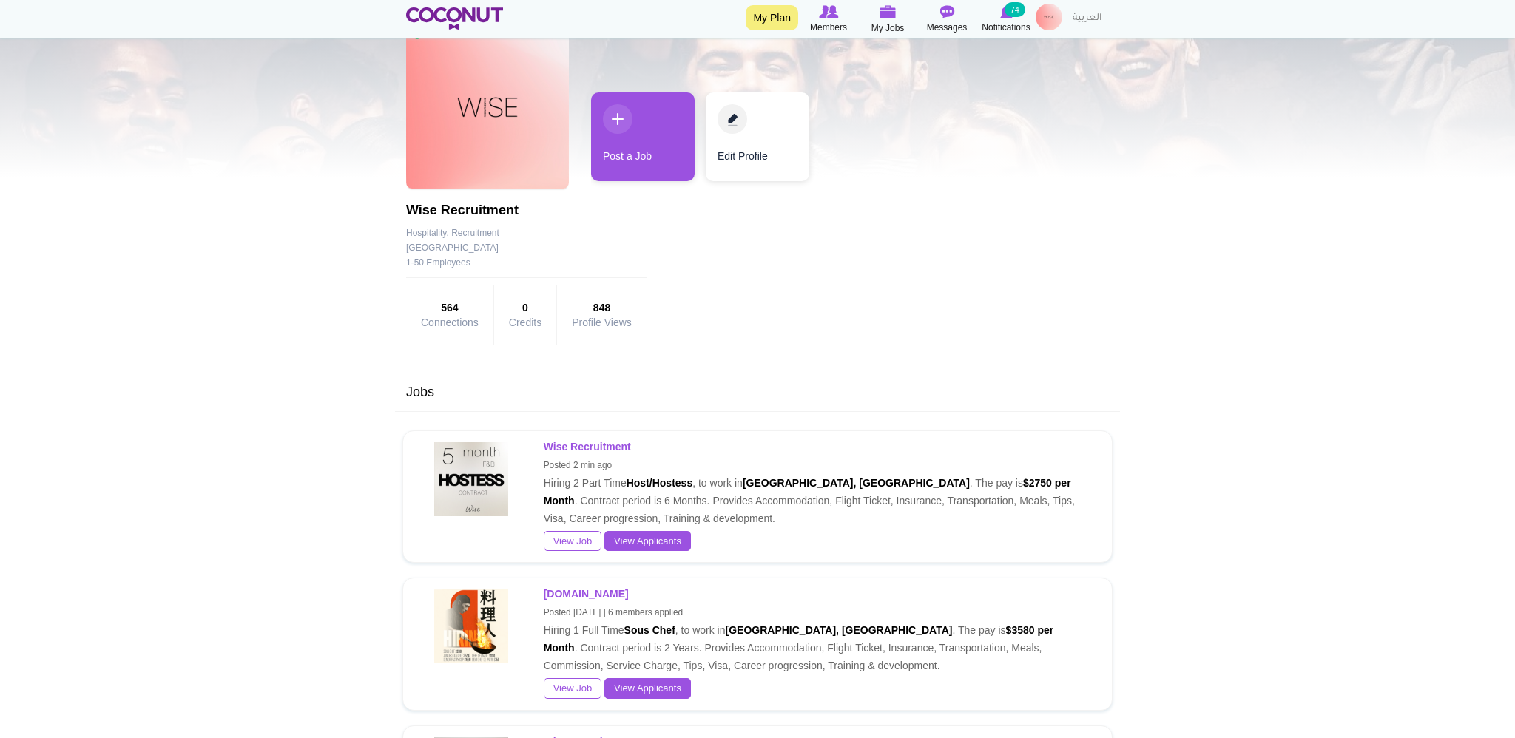
click at [599, 453] on strong "Wise Recruitment" at bounding box center [587, 447] width 87 height 12
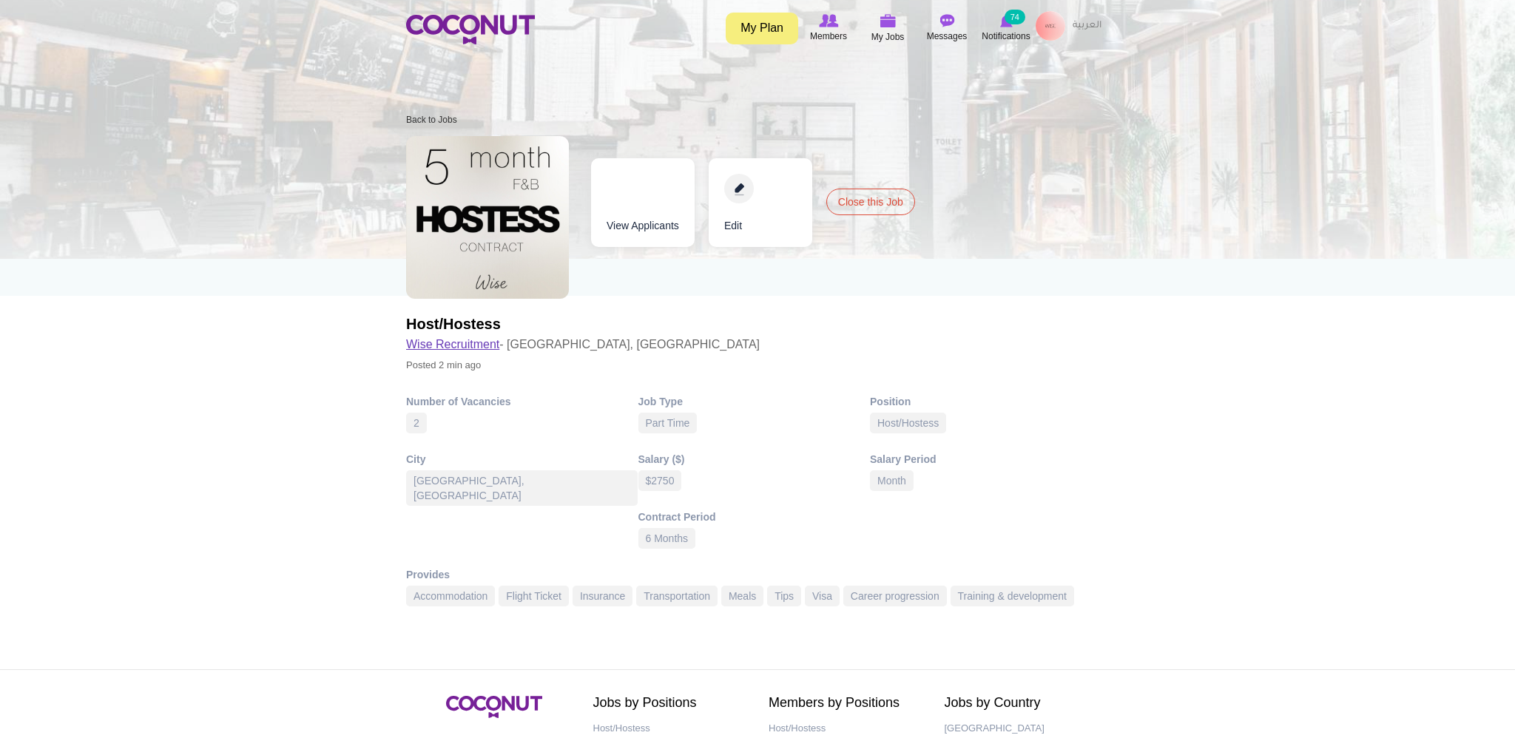
click at [478, 340] on link "Wise Recruitment" at bounding box center [452, 344] width 93 height 13
